Goal: Task Accomplishment & Management: Manage account settings

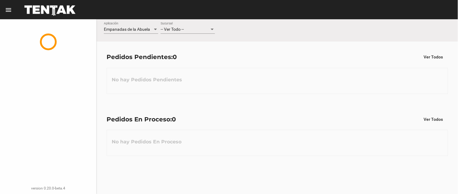
click at [209, 26] on div "-- Ver Todo -- Sucursal" at bounding box center [188, 28] width 54 height 12
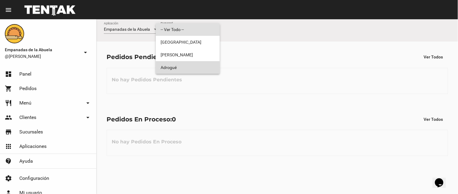
click at [194, 67] on span "Adrogué" at bounding box center [188, 67] width 54 height 13
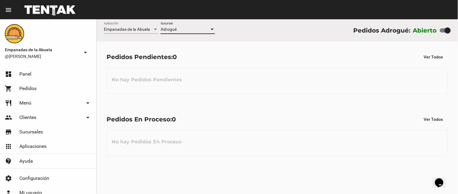
click at [187, 29] on div "Adrogué" at bounding box center [185, 29] width 49 height 5
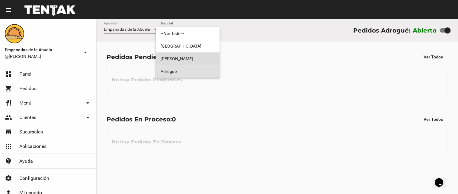
drag, startPoint x: 188, startPoint y: 58, endPoint x: 189, endPoint y: 39, distance: 19.0
click at [188, 58] on span "Lomas de Zamora" at bounding box center [188, 59] width 54 height 13
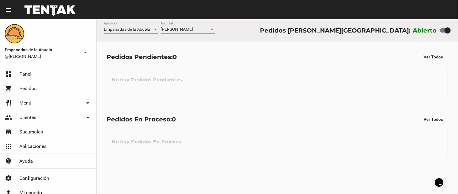
click at [192, 25] on div "Lomas de Zamora Sucursal" at bounding box center [188, 28] width 54 height 12
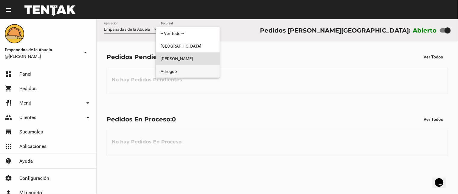
drag, startPoint x: 185, startPoint y: 68, endPoint x: 104, endPoint y: 4, distance: 102.9
click at [184, 68] on span "Adrogué" at bounding box center [188, 71] width 54 height 13
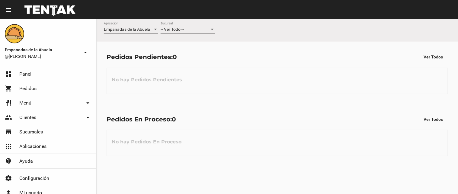
click at [187, 28] on div "-- Ver Todo --" at bounding box center [185, 29] width 49 height 5
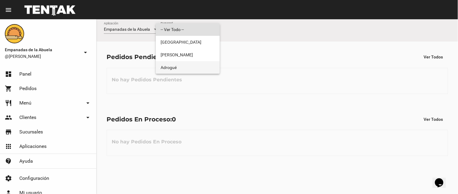
click at [179, 69] on span "Adrogué" at bounding box center [188, 67] width 54 height 13
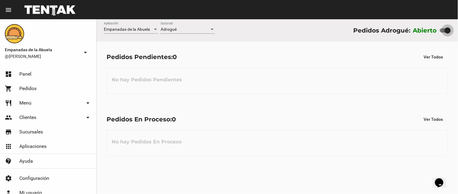
drag, startPoint x: 447, startPoint y: 27, endPoint x: 418, endPoint y: 36, distance: 29.8
click at [418, 36] on div "Empanadas de la Abuela Aplicación Adrogué Sucursal Pedidos Adrogué: Abierto" at bounding box center [277, 30] width 361 height 22
drag, startPoint x: 446, startPoint y: 29, endPoint x: 394, endPoint y: 47, distance: 55.3
click at [429, 32] on div "Abierto" at bounding box center [432, 31] width 38 height 10
checkbox input "false"
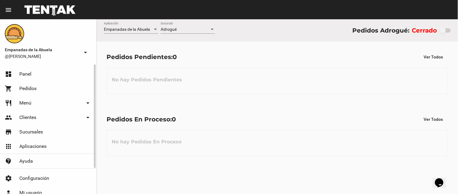
scroll to position [32, 0]
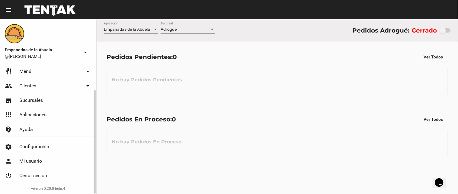
click at [37, 175] on span "Cerrar sesión" at bounding box center [33, 176] width 28 height 6
